Goal: Information Seeking & Learning: Learn about a topic

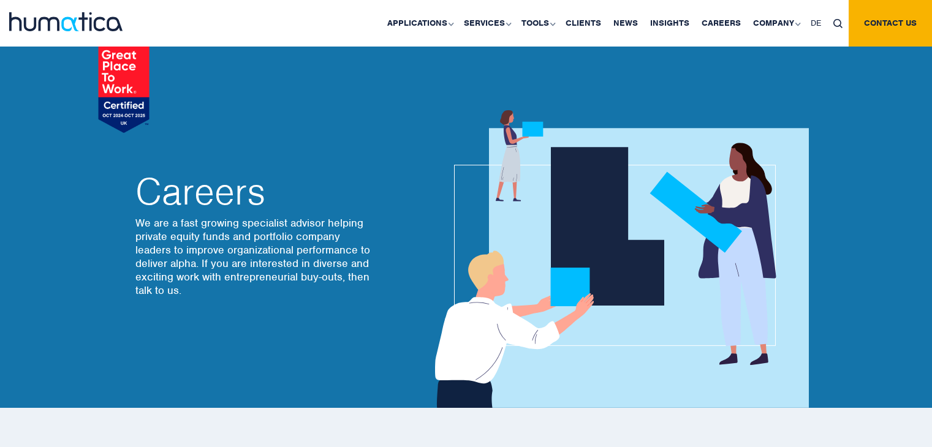
scroll to position [3309, 0]
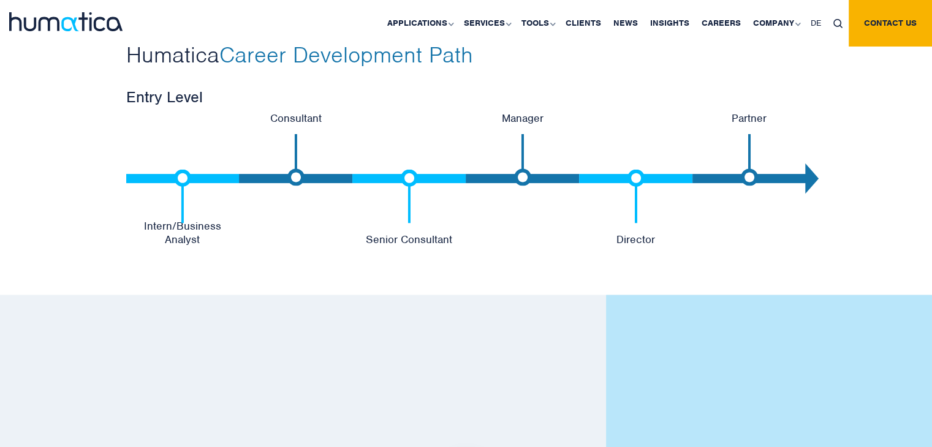
scroll to position [2757, 0]
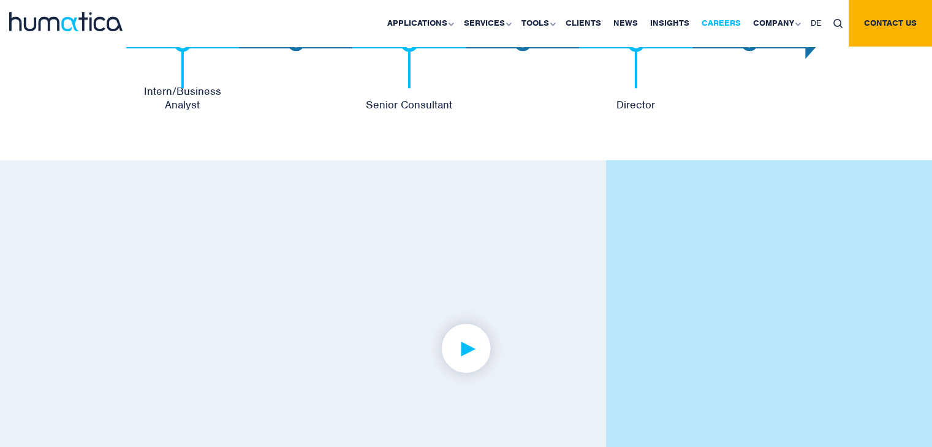
click at [715, 24] on link "Careers" at bounding box center [720, 23] width 51 height 47
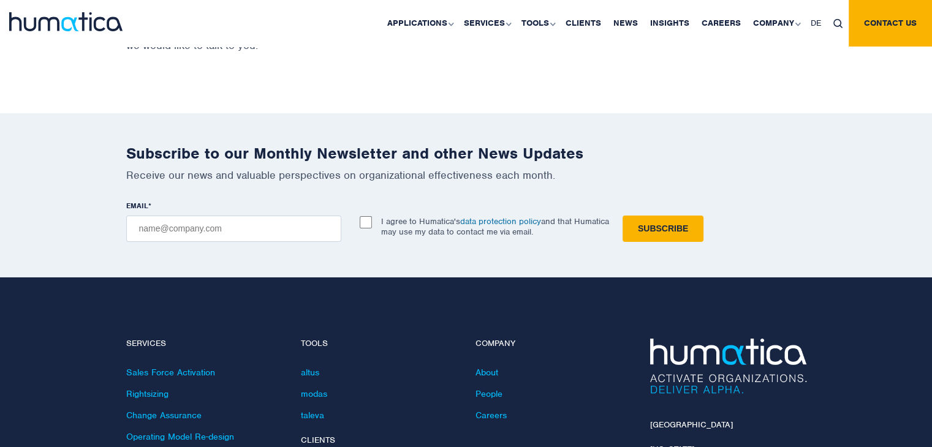
scroll to position [4022, 0]
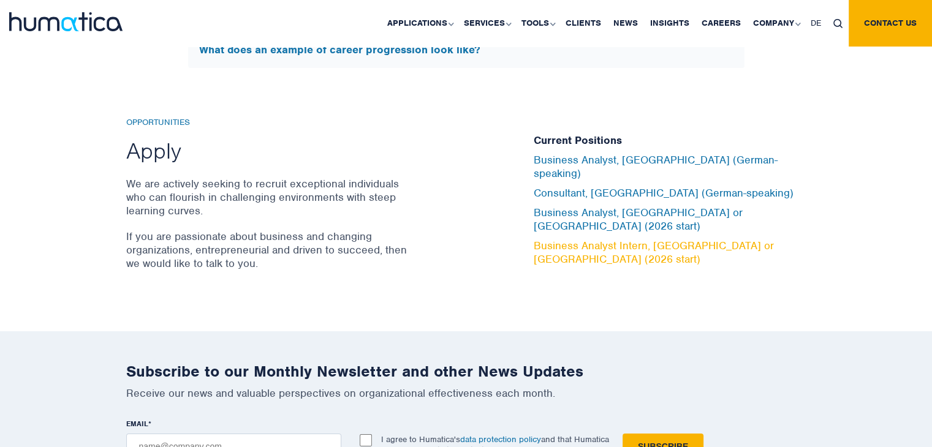
click at [585, 239] on link "Business Analyst Intern, [GEOGRAPHIC_DATA] or [GEOGRAPHIC_DATA] (2026 start)" at bounding box center [654, 252] width 240 height 27
